Goal: Task Accomplishment & Management: Understand process/instructions

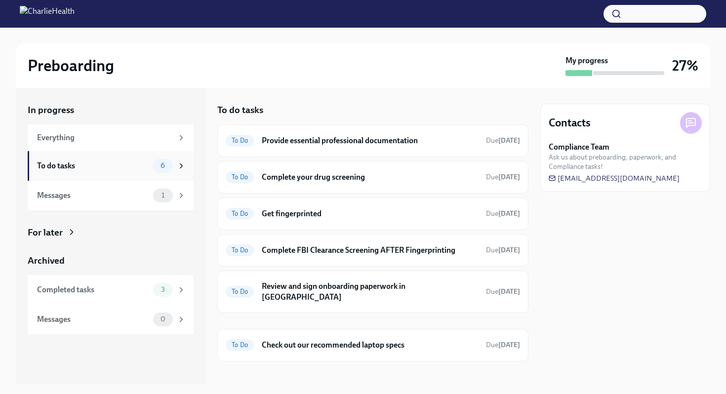
click at [171, 172] on div "6" at bounding box center [169, 166] width 33 height 14
click at [418, 139] on h6 "Provide essential professional documentation" at bounding box center [370, 140] width 216 height 11
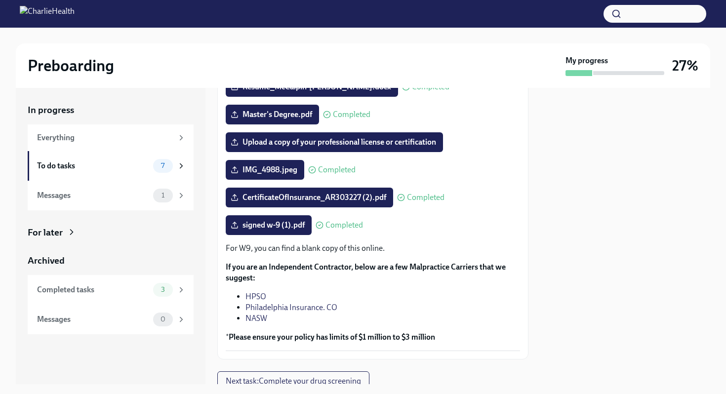
scroll to position [203, 0]
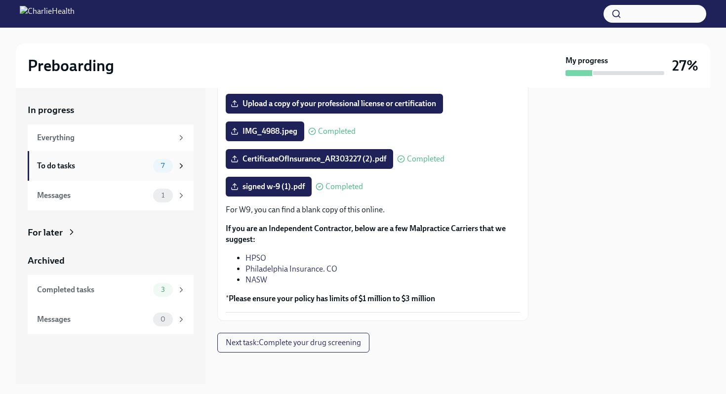
click at [179, 166] on icon at bounding box center [181, 166] width 9 height 9
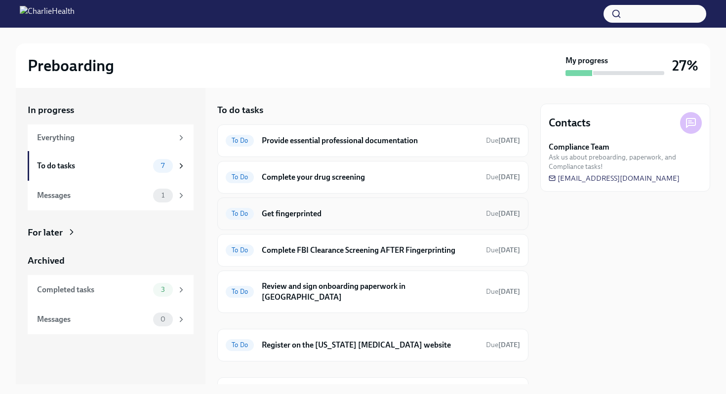
scroll to position [47, 0]
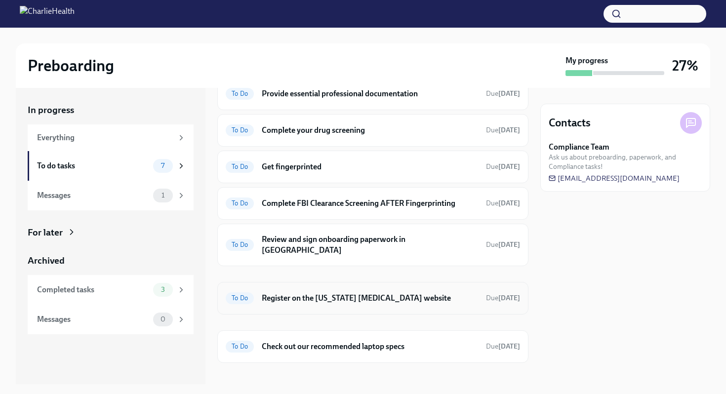
click at [361, 293] on h6 "Register on the [US_STATE] [MEDICAL_DATA] website" at bounding box center [370, 298] width 216 height 11
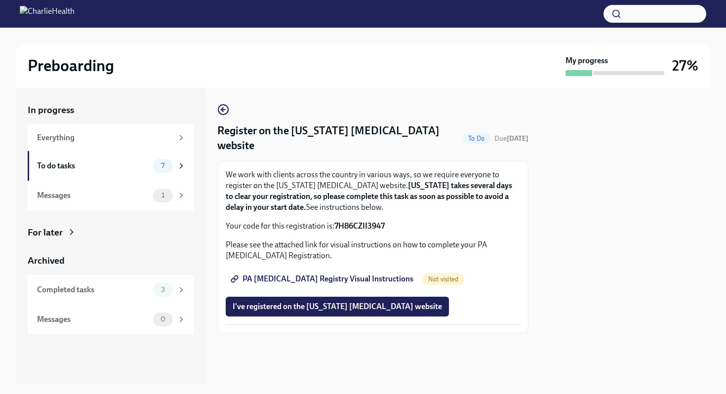
click at [369, 274] on link "PA [MEDICAL_DATA] Registry Visual Instructions" at bounding box center [323, 279] width 195 height 20
click at [182, 171] on div "7" at bounding box center [169, 166] width 33 height 14
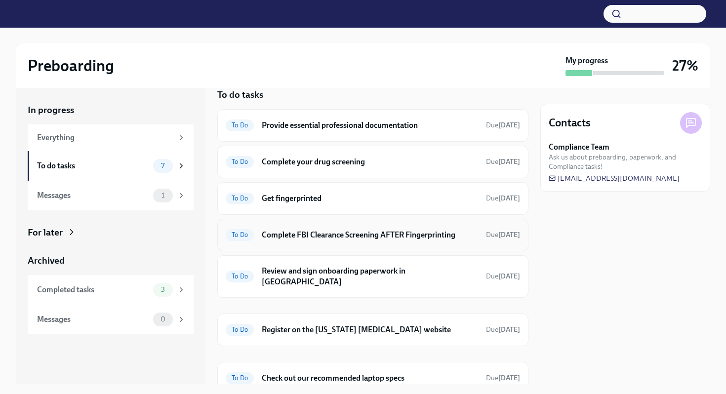
scroll to position [21, 0]
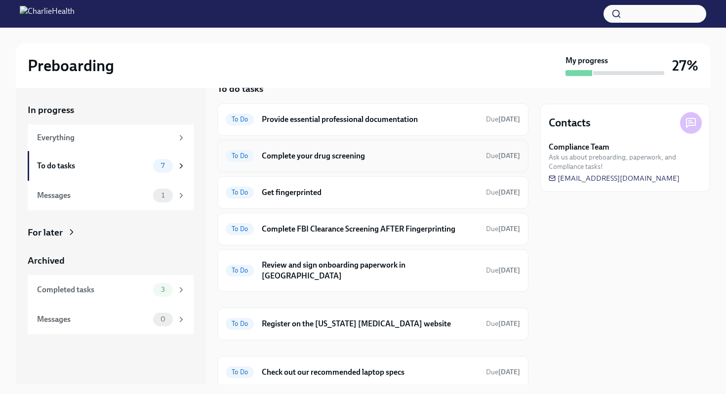
click at [332, 156] on h6 "Complete your drug screening" at bounding box center [370, 156] width 216 height 11
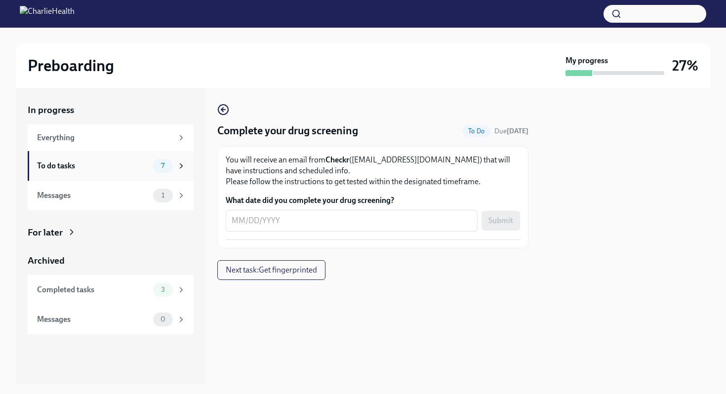
click at [183, 169] on icon at bounding box center [181, 166] width 9 height 9
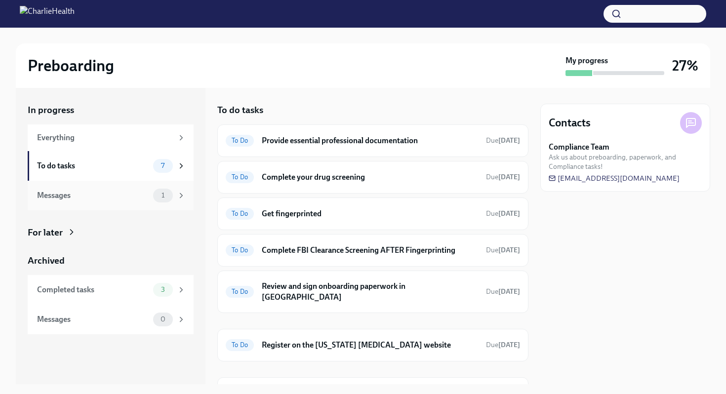
click at [176, 199] on div "1" at bounding box center [169, 196] width 33 height 14
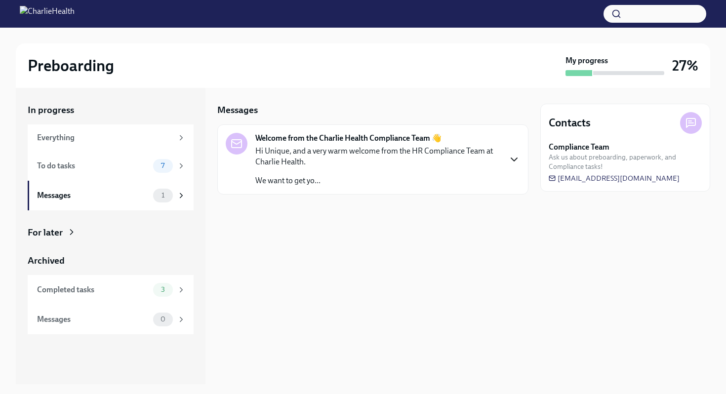
click at [511, 163] on icon "button" at bounding box center [515, 160] width 12 height 12
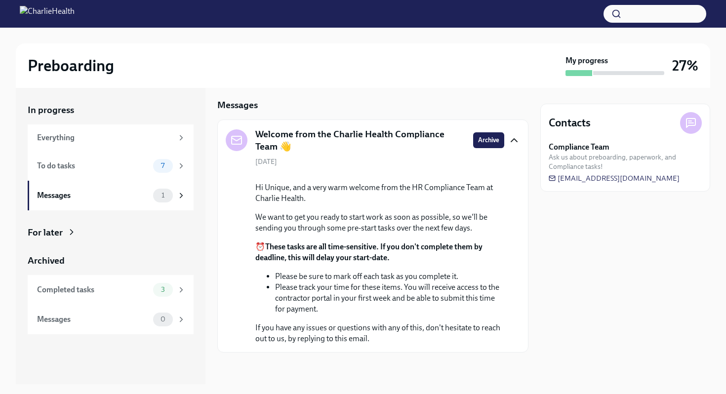
scroll to position [77, 0]
click at [184, 165] on icon at bounding box center [181, 166] width 9 height 9
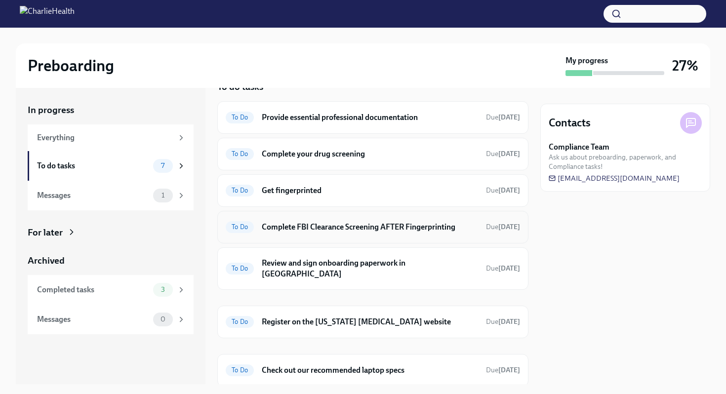
scroll to position [47, 0]
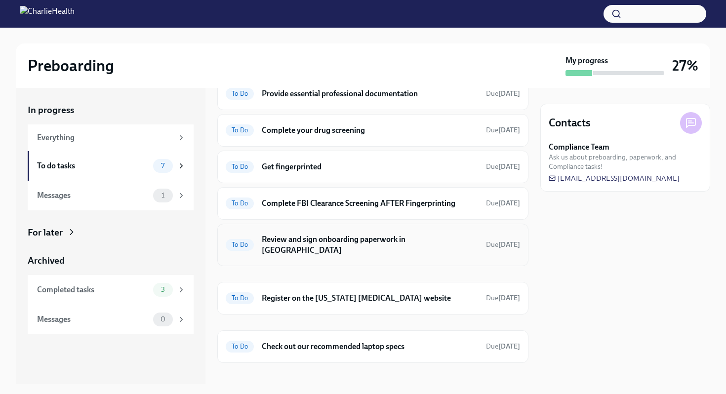
click at [395, 245] on div "To Do Review and sign onboarding paperwork in [GEOGRAPHIC_DATA] Due [DATE]" at bounding box center [373, 245] width 295 height 26
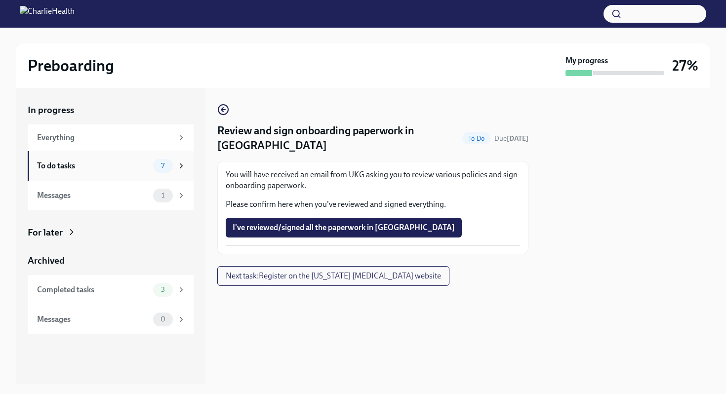
click at [177, 166] on icon at bounding box center [181, 166] width 9 height 9
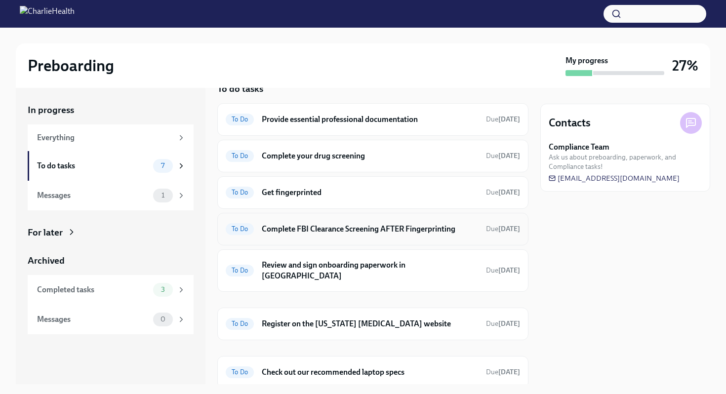
scroll to position [47, 0]
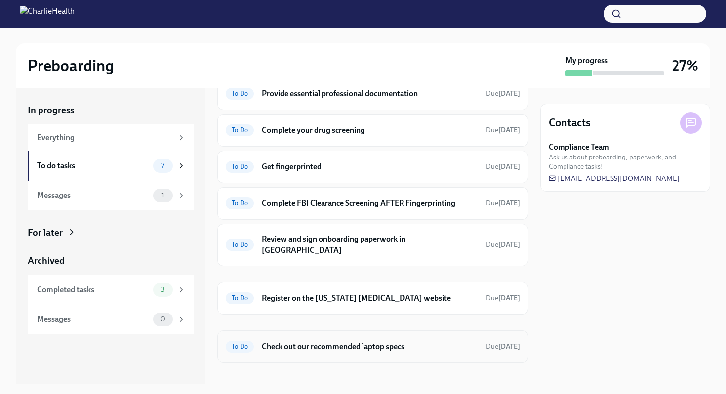
click at [356, 341] on h6 "Check out our recommended laptop specs" at bounding box center [370, 346] width 216 height 11
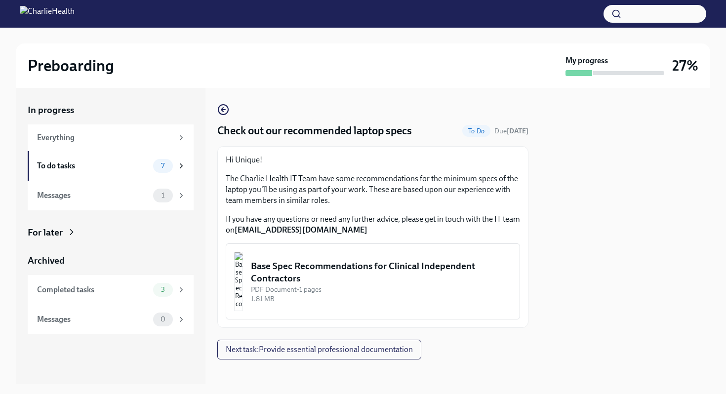
click at [348, 270] on div "Base Spec Recommendations for Clinical Independent Contractors" at bounding box center [381, 272] width 261 height 25
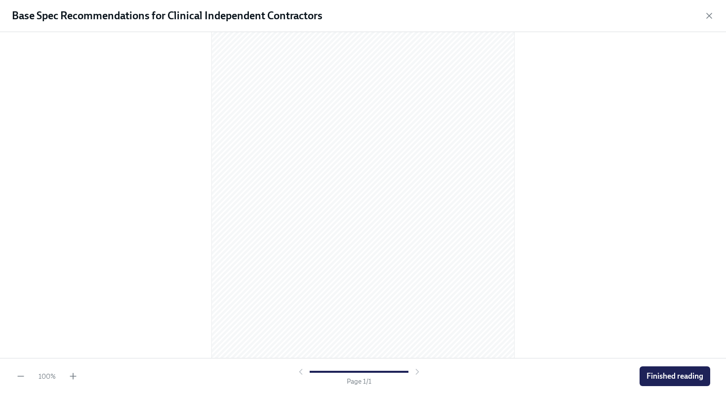
scroll to position [82, 0]
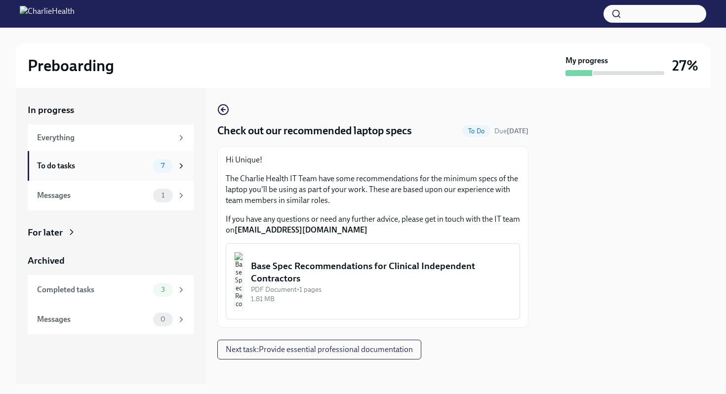
click at [181, 169] on icon at bounding box center [181, 166] width 9 height 9
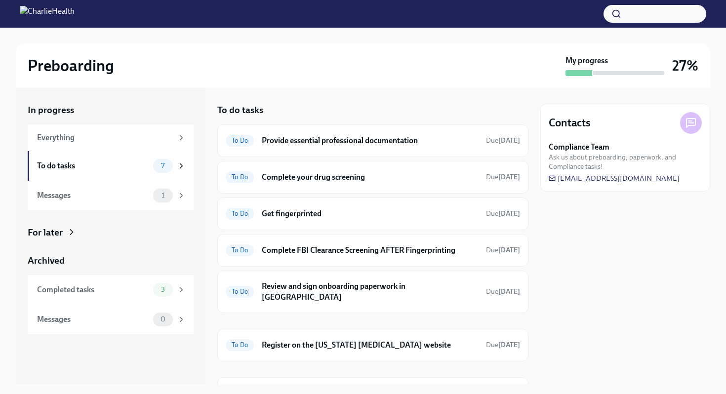
scroll to position [47, 0]
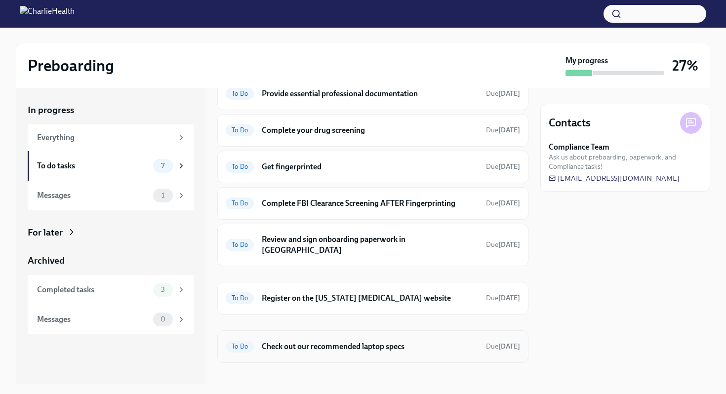
click at [317, 341] on h6 "Check out our recommended laptop specs" at bounding box center [370, 346] width 216 height 11
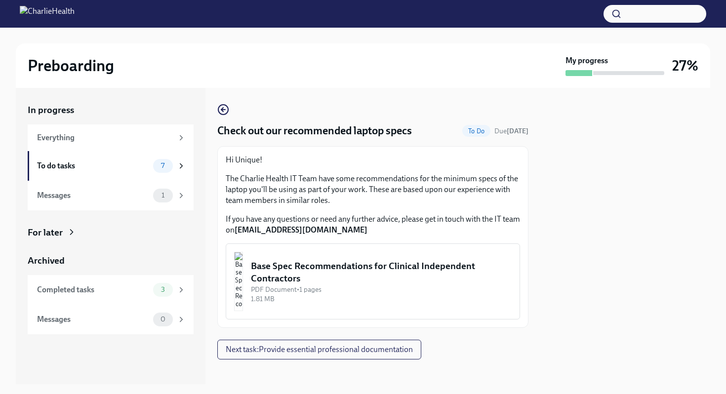
click at [307, 269] on div "Base Spec Recommendations for Clinical Independent Contractors" at bounding box center [381, 272] width 261 height 25
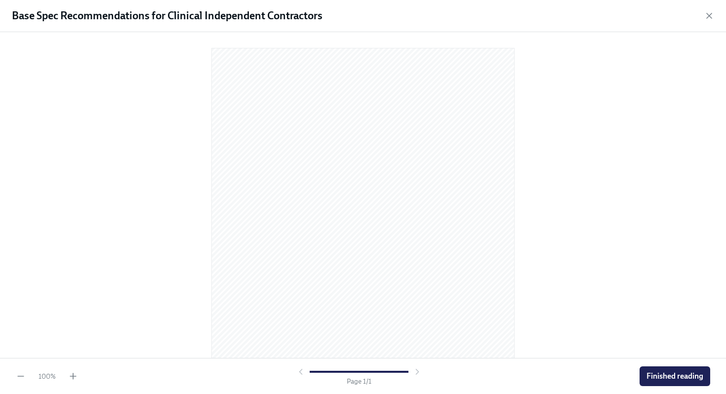
scroll to position [82, 0]
click at [660, 377] on span "Finished reading" at bounding box center [675, 377] width 57 height 10
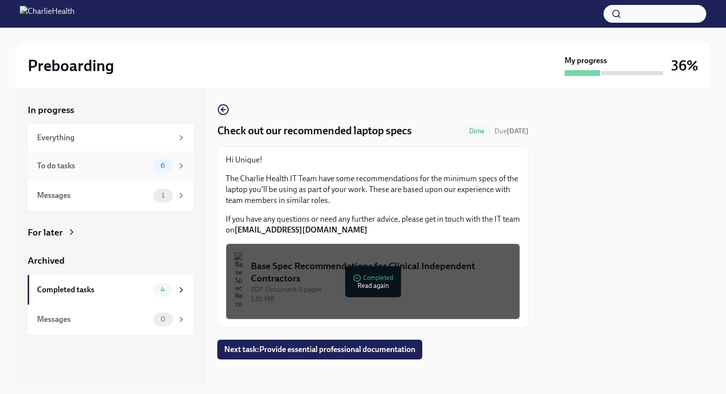
click at [182, 164] on icon at bounding box center [181, 166] width 9 height 9
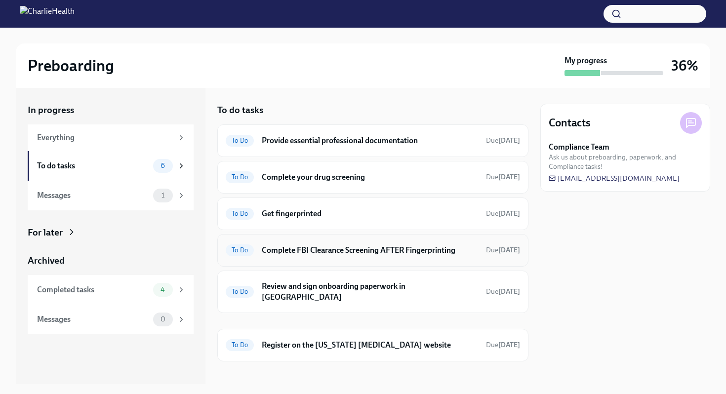
click at [418, 251] on h6 "Complete FBI Clearance Screening AFTER Fingerprinting" at bounding box center [370, 250] width 216 height 11
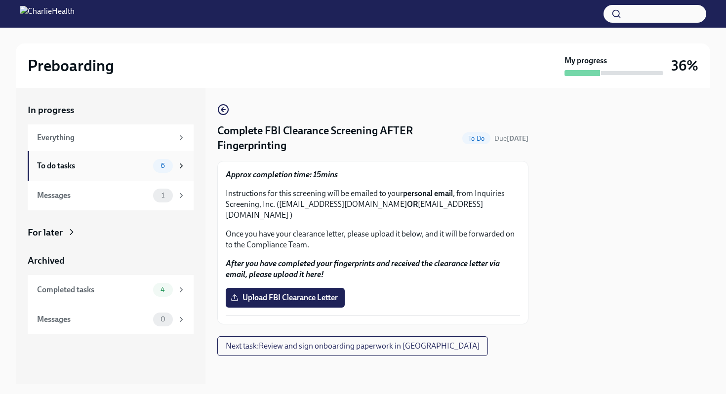
click at [181, 176] on div "To do tasks 6" at bounding box center [111, 166] width 166 height 30
